Goal: Information Seeking & Learning: Find specific page/section

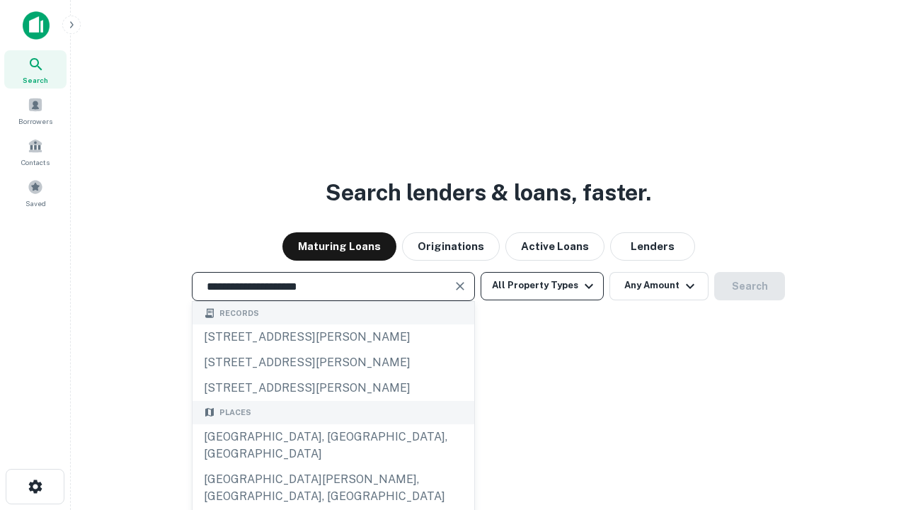
click at [333, 466] on div "[GEOGRAPHIC_DATA], [GEOGRAPHIC_DATA], [GEOGRAPHIC_DATA]" at bounding box center [334, 445] width 282 height 42
click at [542, 285] on button "All Property Types" at bounding box center [542, 286] width 123 height 28
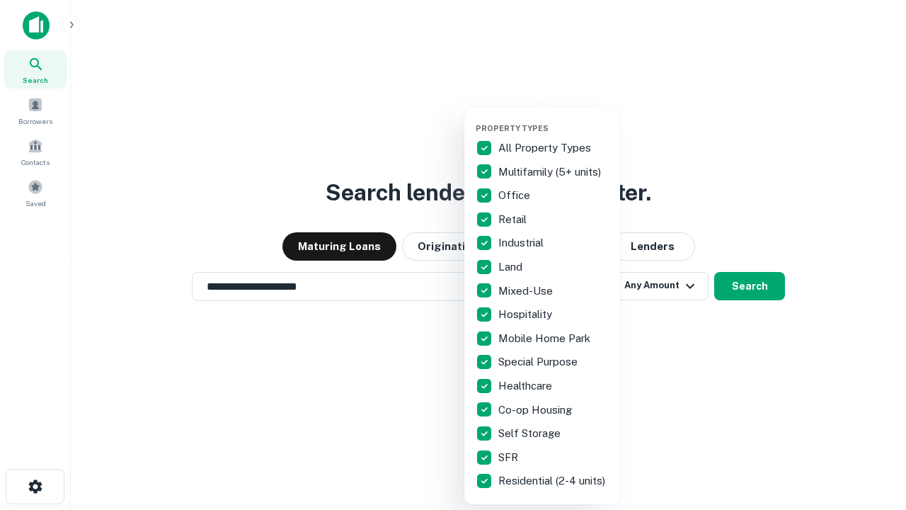
type input "**********"
click at [553, 119] on button "button" at bounding box center [554, 119] width 156 height 1
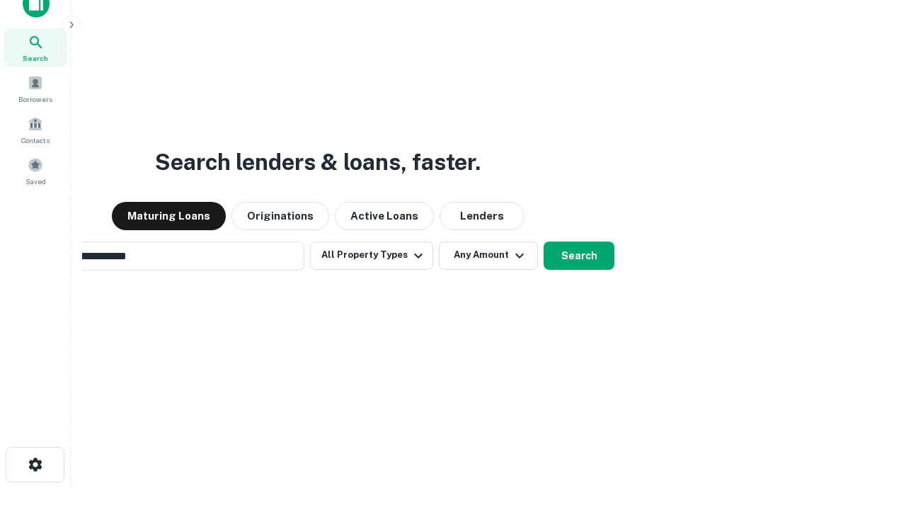
scroll to position [23, 0]
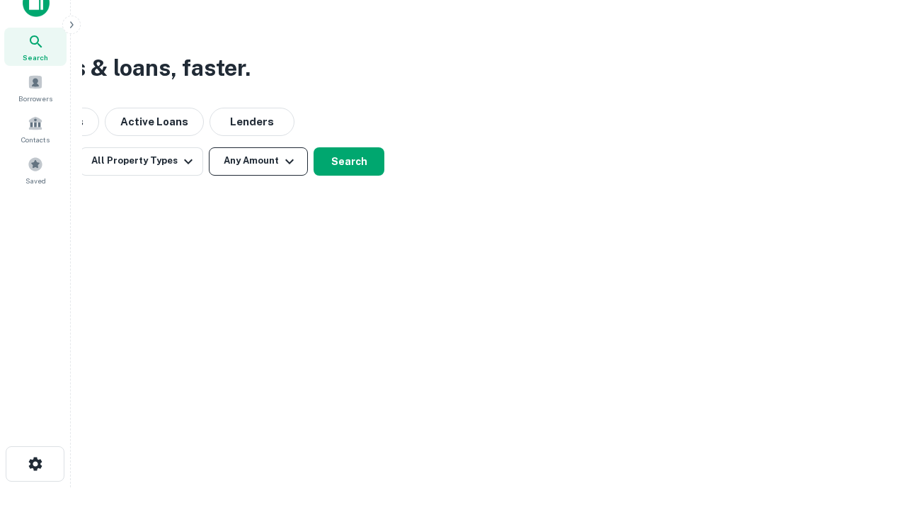
click at [258, 161] on button "Any Amount" at bounding box center [258, 161] width 99 height 28
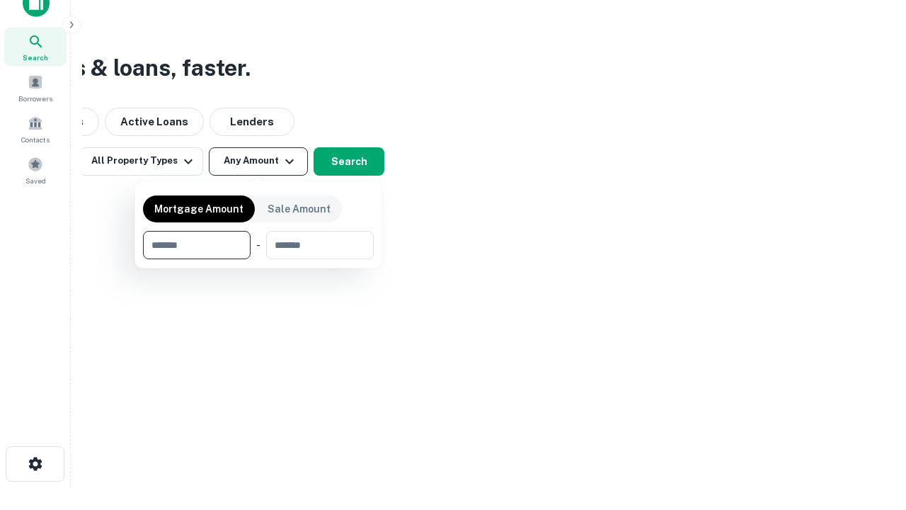
type input "*******"
click at [258, 259] on button "button" at bounding box center [258, 259] width 231 height 1
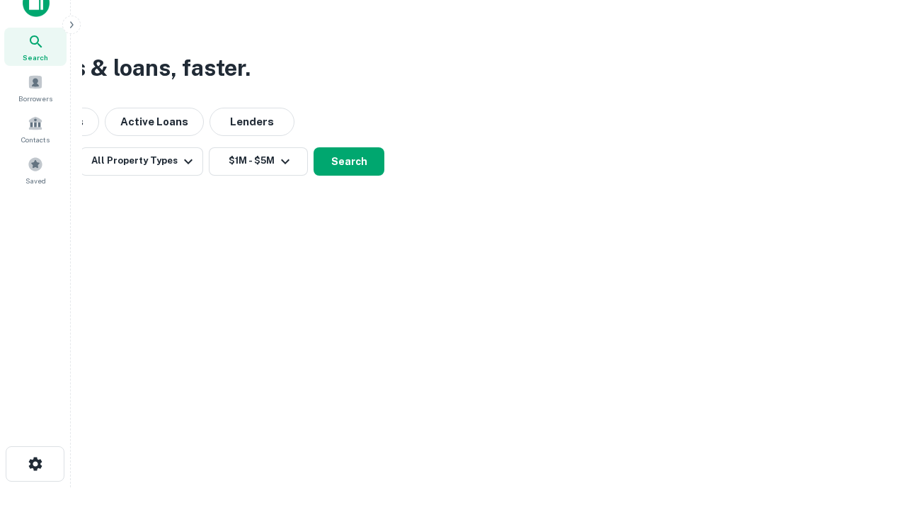
scroll to position [22, 0]
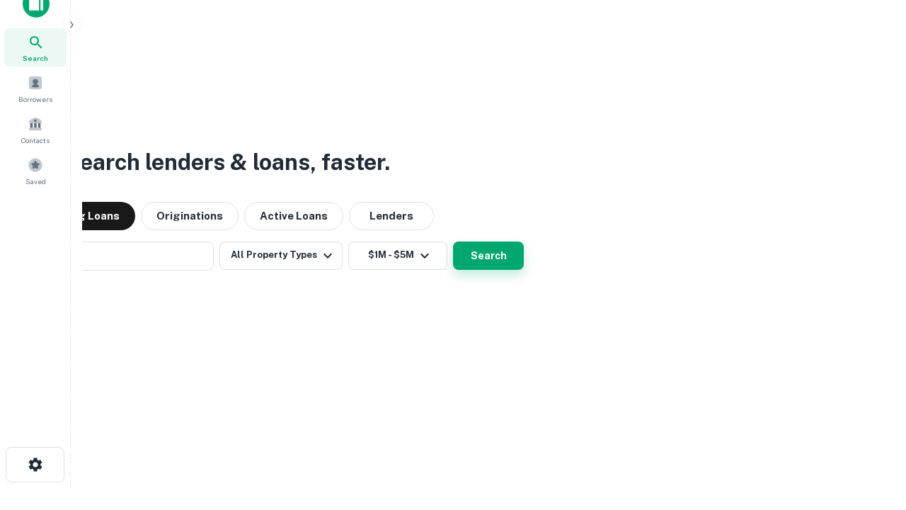
click at [453, 241] on button "Search" at bounding box center [488, 255] width 71 height 28
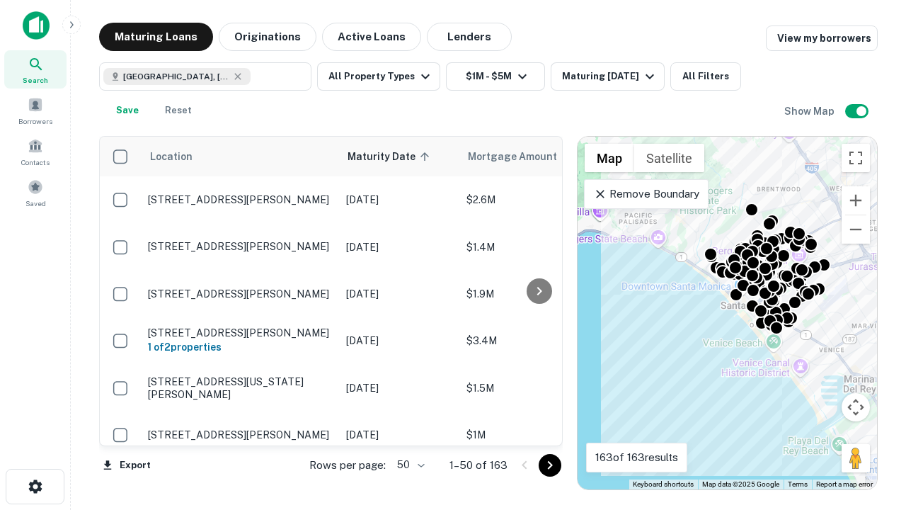
click at [408, 464] on body "Search Borrowers Contacts Saved Maturing Loans Originations Active Loans Lender…" at bounding box center [453, 255] width 906 height 510
click at [409, 429] on li "25" at bounding box center [409, 428] width 41 height 25
